Goal: Check status: Check status

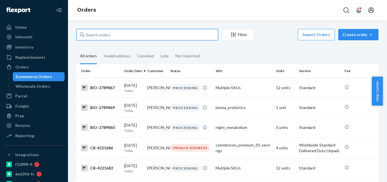
click at [181, 35] on input "text" at bounding box center [148, 34] width 142 height 11
paste input "4221268"
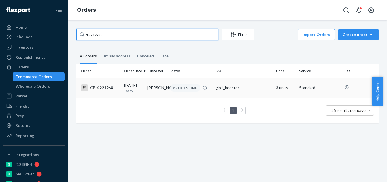
type input "4221268"
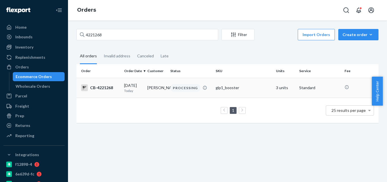
click at [194, 92] on td "PROCESSING" at bounding box center [190, 88] width 45 height 20
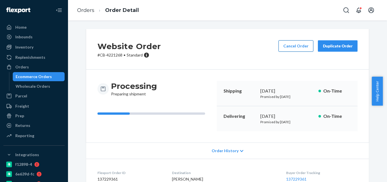
click at [285, 45] on button "Cancel Order" at bounding box center [296, 45] width 35 height 11
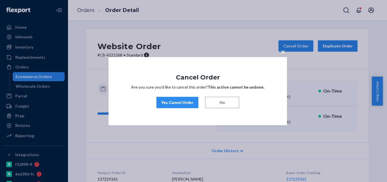
click at [180, 103] on div "Yes, Cancel Order" at bounding box center [177, 102] width 32 height 6
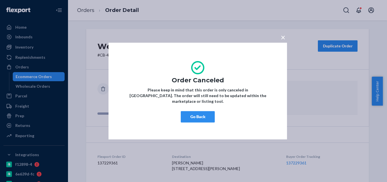
click at [205, 111] on button "Go Back" at bounding box center [198, 116] width 34 height 11
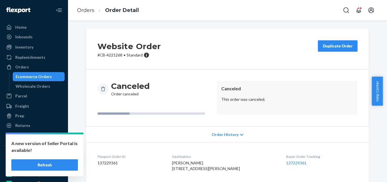
click at [67, 163] on button "Refresh" at bounding box center [44, 164] width 67 height 11
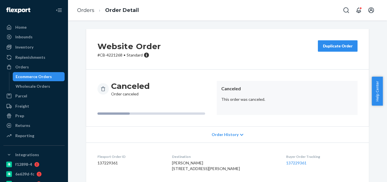
click at [48, 79] on div "Ecommerce Orders" at bounding box center [34, 77] width 36 height 6
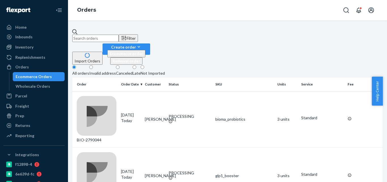
click at [119, 35] on input "text" at bounding box center [95, 38] width 46 height 7
paste input "Lisa Mcdonah"
type input "Lisa Mcdonah"
